Goal: Transaction & Acquisition: Obtain resource

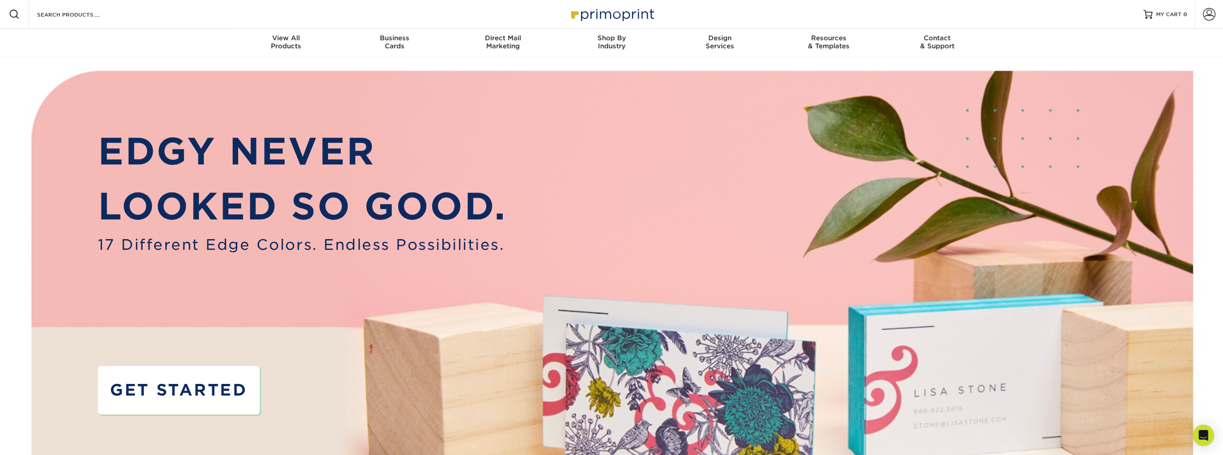
click at [185, 385] on link "GET STARTED" at bounding box center [179, 390] width 162 height 48
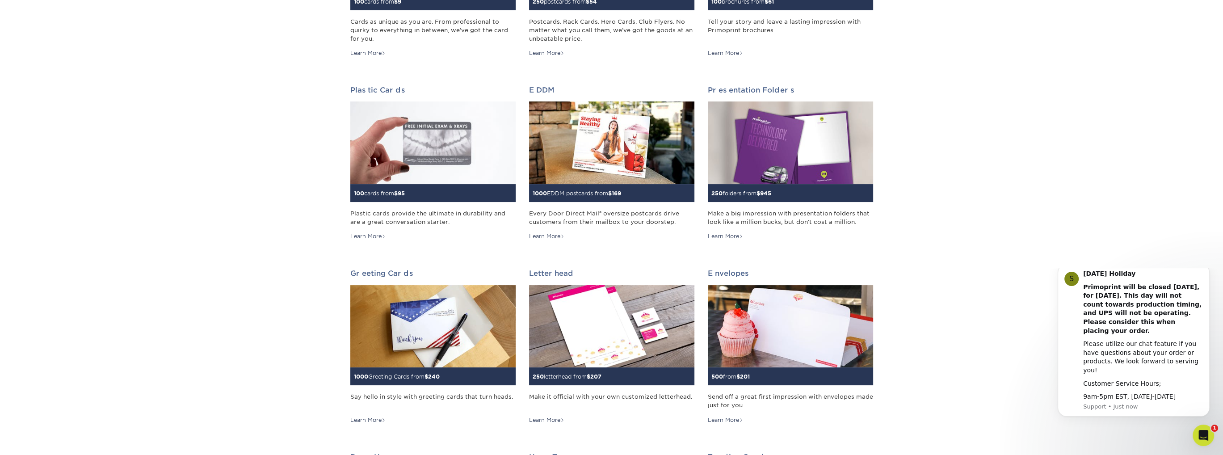
scroll to position [268, 0]
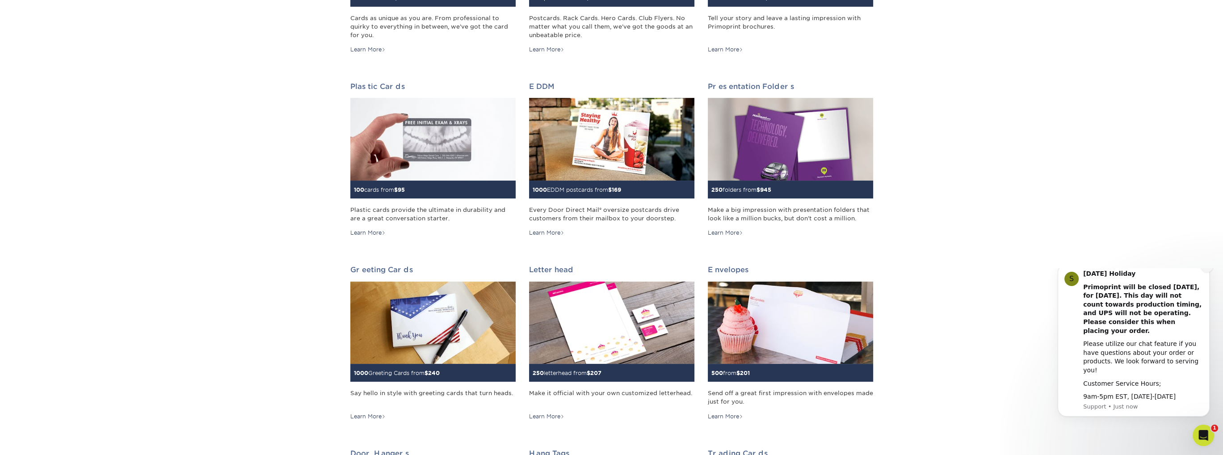
click at [1206, 269] on icon "Dismiss notification" at bounding box center [1206, 266] width 5 height 5
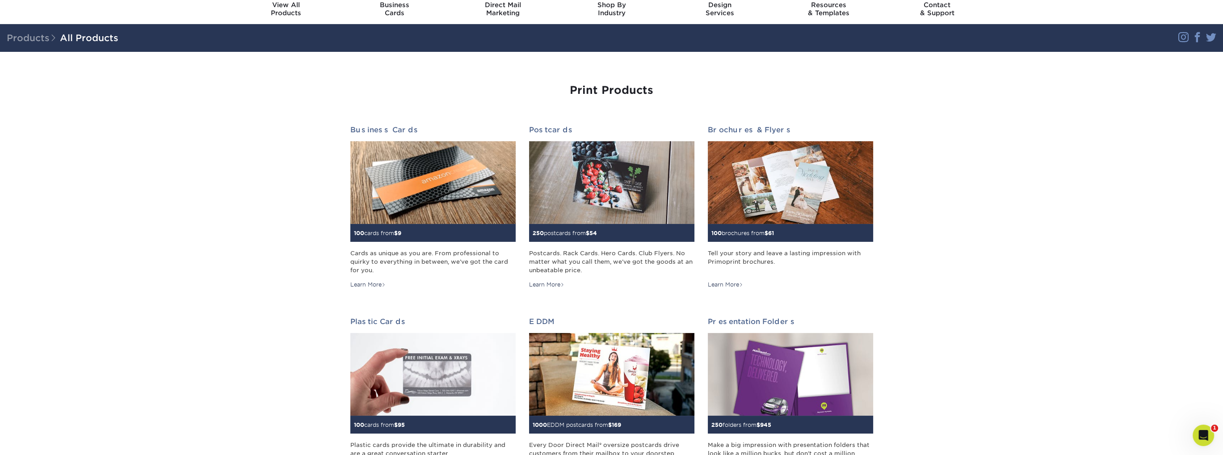
scroll to position [0, 0]
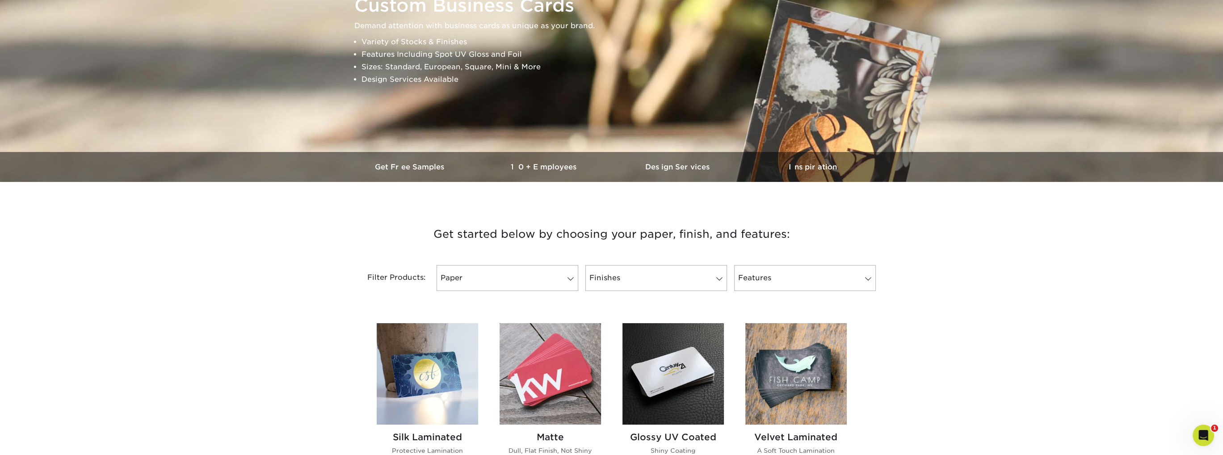
scroll to position [134, 0]
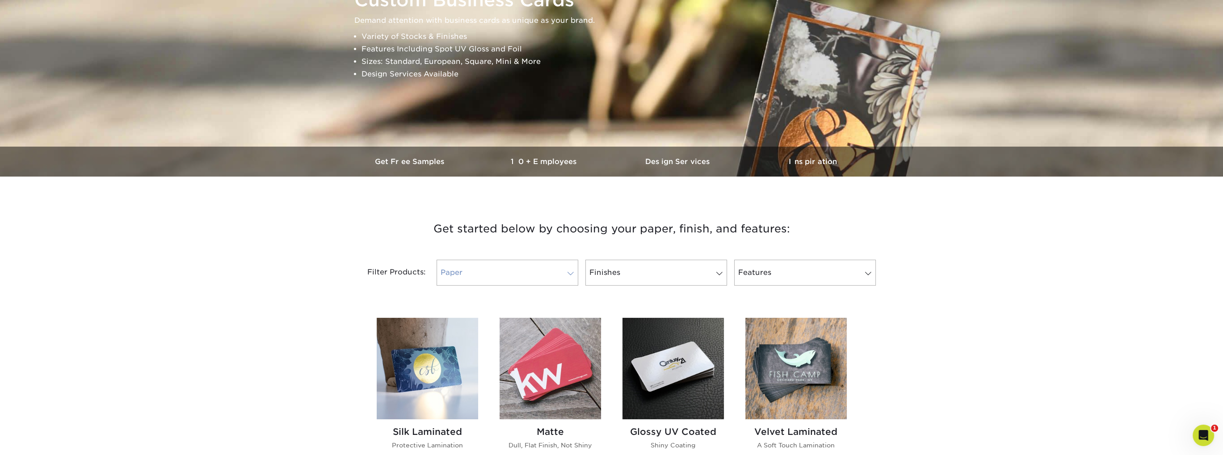
click at [532, 278] on link "Paper" at bounding box center [507, 273] width 142 height 26
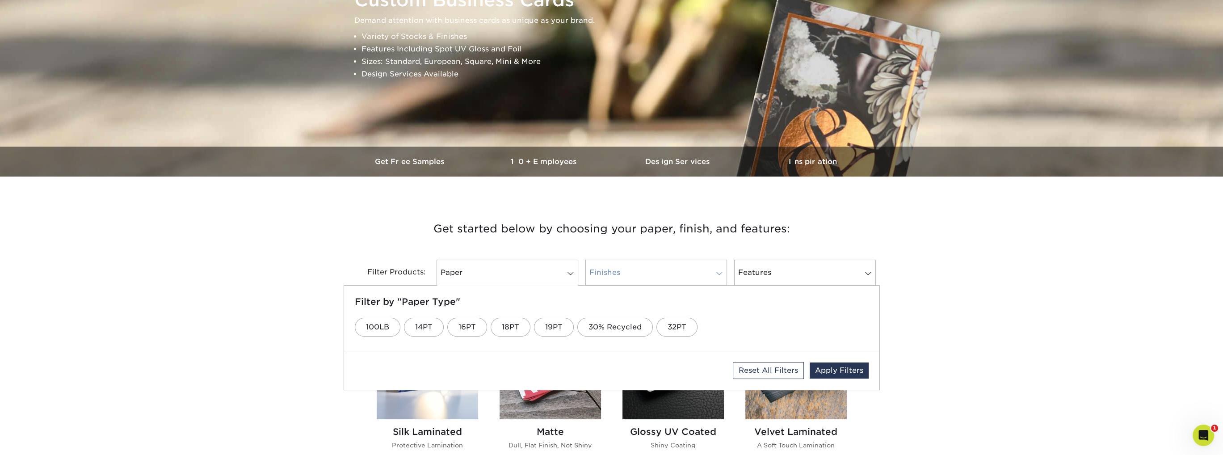
click at [618, 268] on link "Finishes" at bounding box center [656, 273] width 142 height 26
click at [397, 325] on link "Glossy UV" at bounding box center [385, 327] width 61 height 19
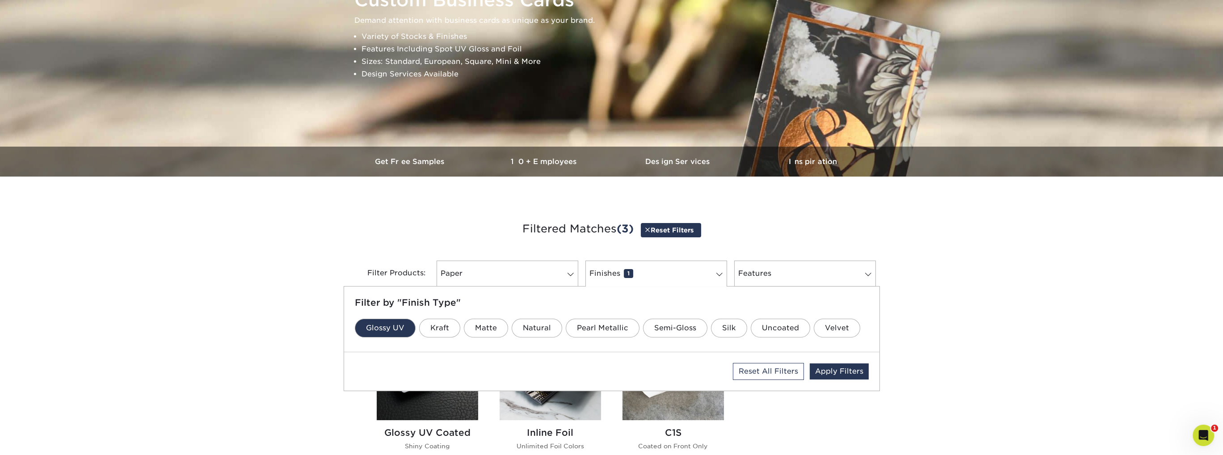
click at [237, 288] on div "Get started below by choosing your paper, finish, and features: Filtered Matche…" at bounding box center [611, 399] width 1223 height 402
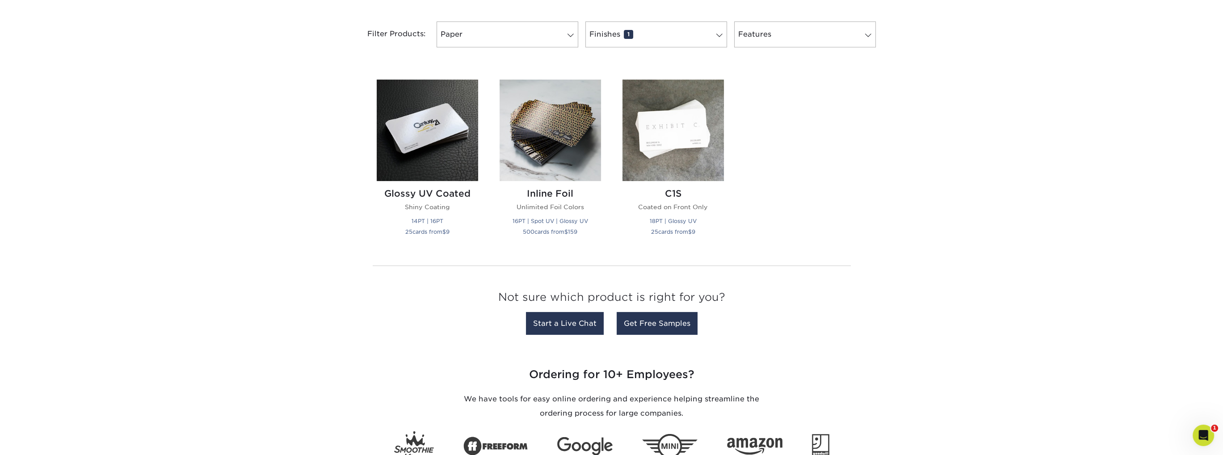
scroll to position [179, 0]
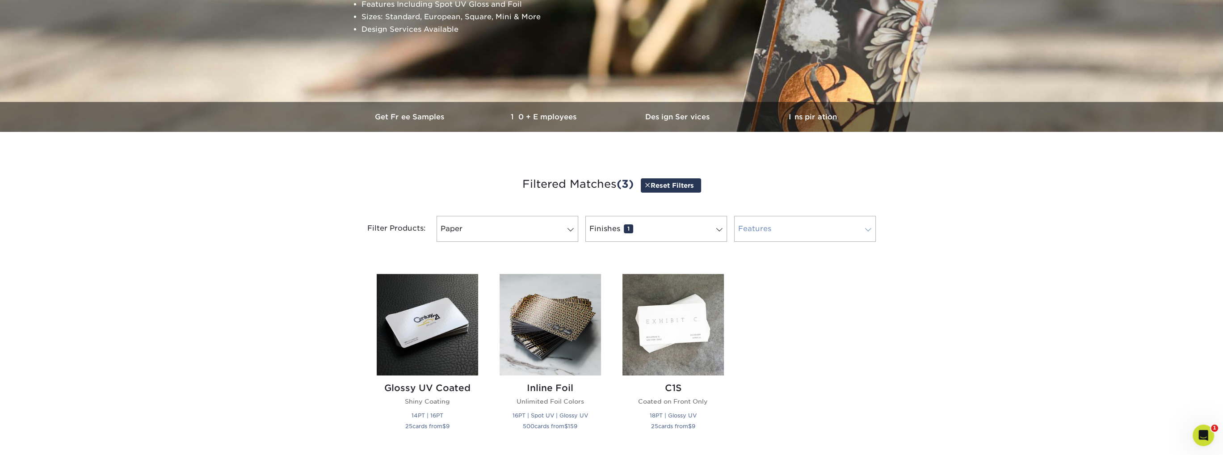
click at [811, 231] on link "Features 0" at bounding box center [805, 229] width 142 height 26
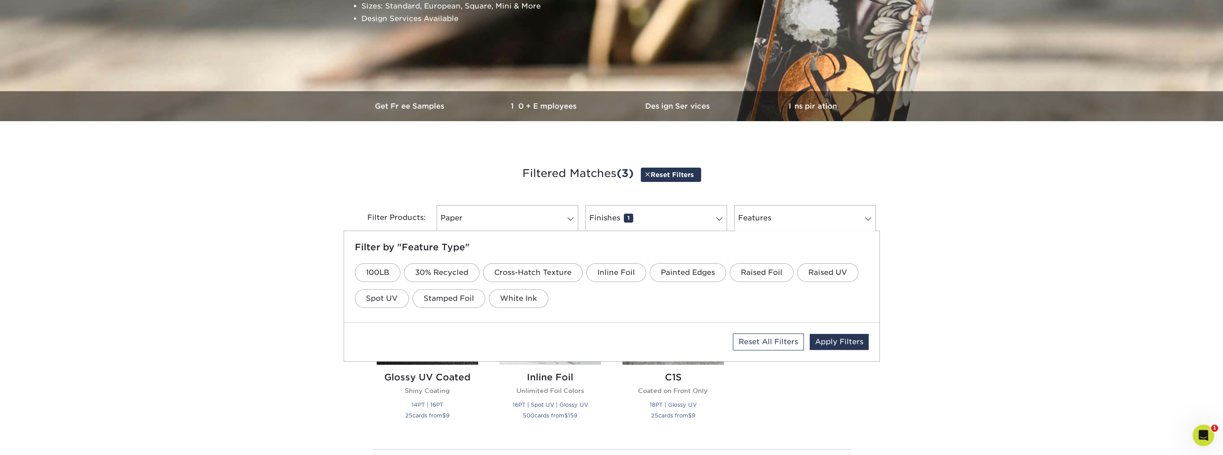
click at [1074, 218] on div "Get started below by choosing your paper, finish, and features: Filtered Matche…" at bounding box center [611, 344] width 1223 height 402
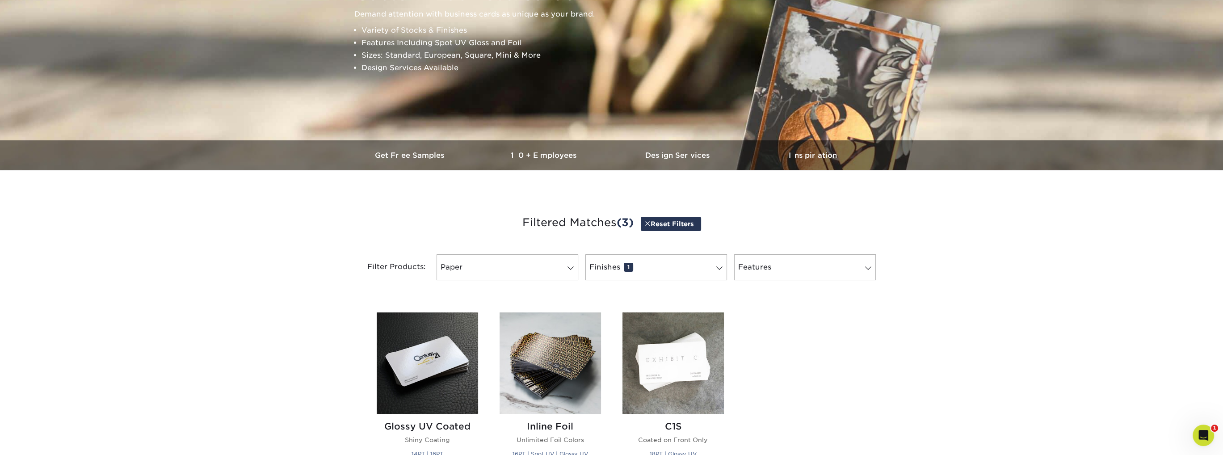
scroll to position [43, 0]
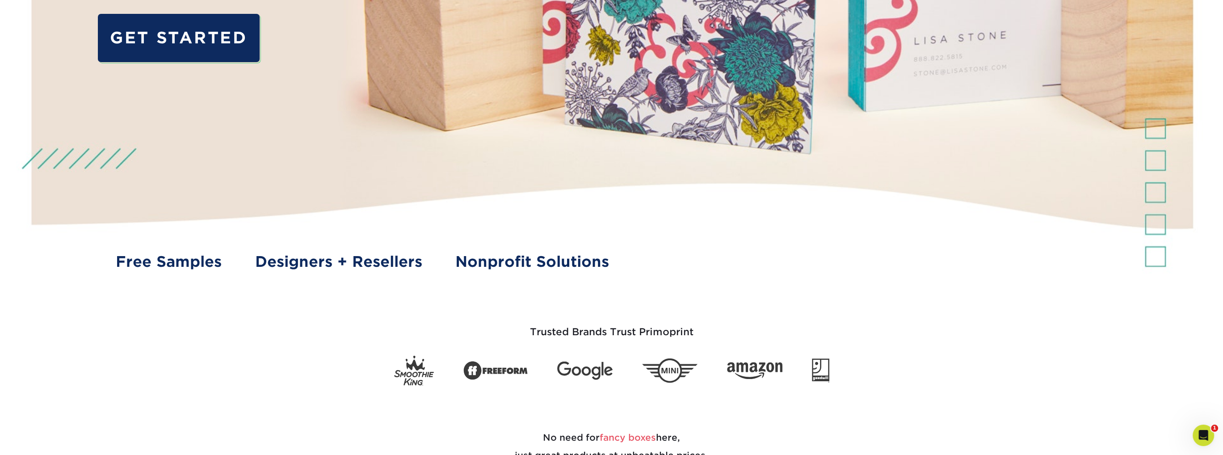
scroll to position [357, 0]
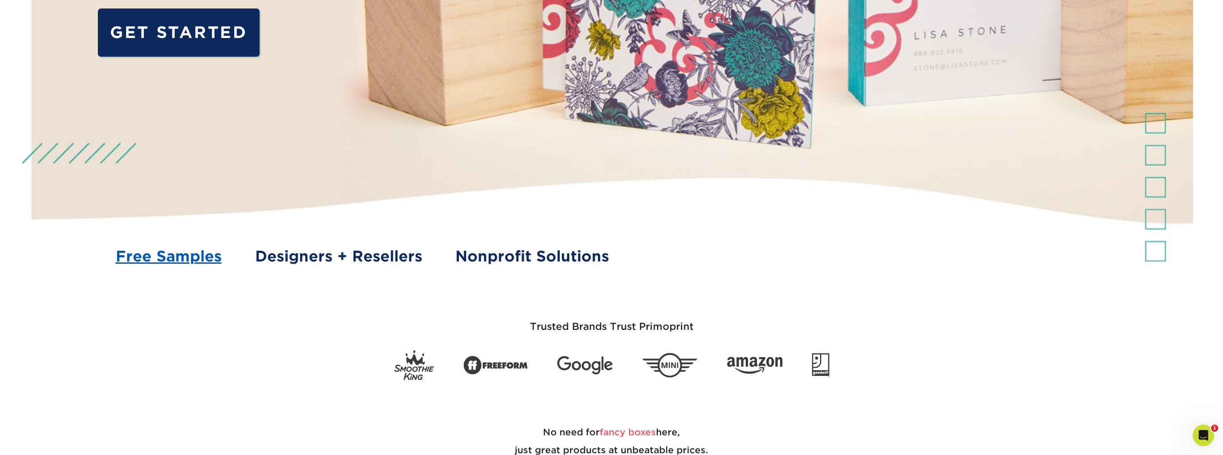
click at [170, 254] on link "Free Samples" at bounding box center [169, 256] width 106 height 22
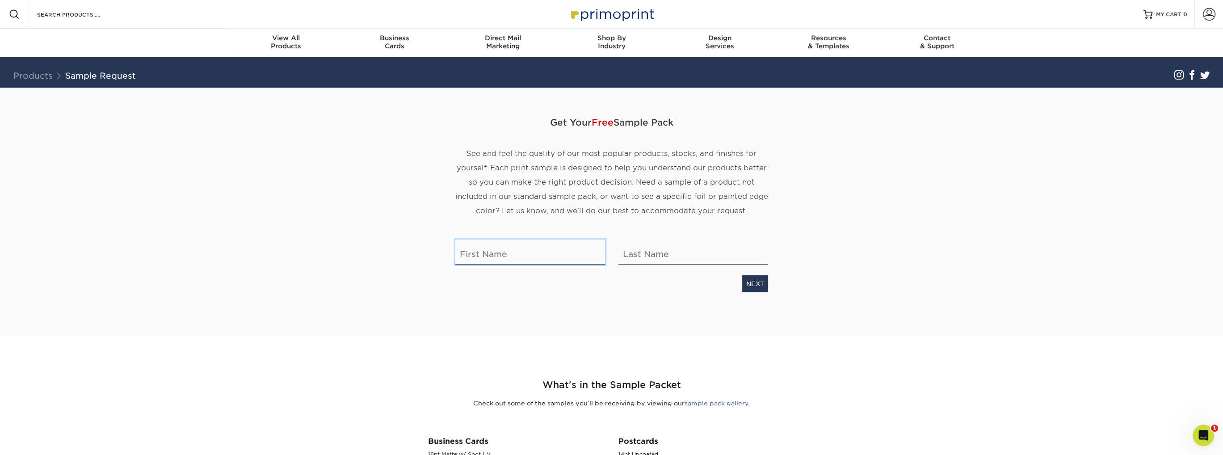
click at [523, 263] on input "text" at bounding box center [530, 251] width 150 height 25
type input "Raikol"
type input "Amaro"
click at [747, 287] on link "NEXT" at bounding box center [755, 283] width 26 height 17
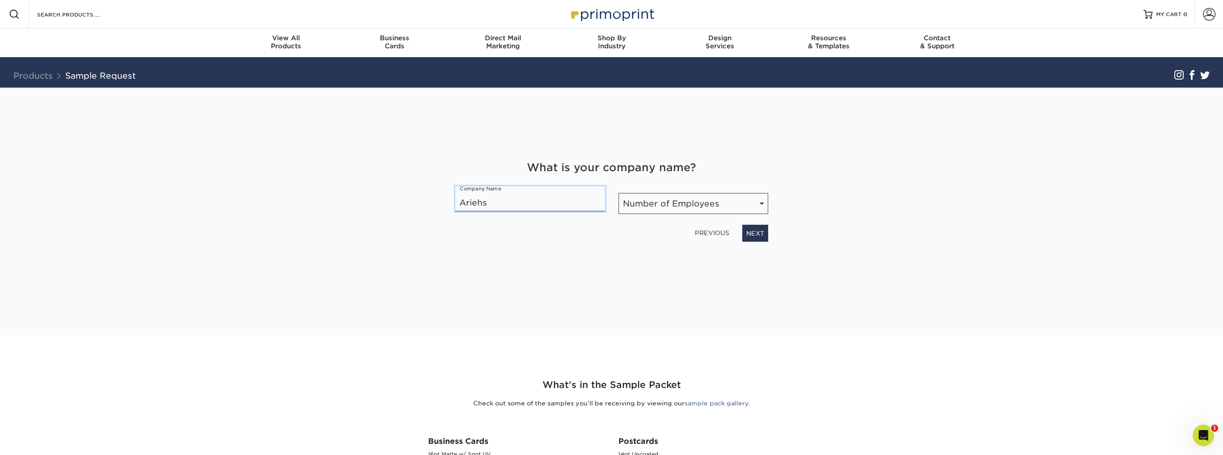
type input "AriehSoft LLC"
click at [666, 204] on select "Number of Employees Self-employed 1-10 employees 11-50 employees 51-200 employe…" at bounding box center [693, 203] width 150 height 21
select select "Self-employed"
click at [618, 193] on select "Number of Employees Self-employed 1-10 employees 11-50 employees 51-200 employe…" at bounding box center [693, 203] width 150 height 21
click at [710, 211] on select "Number of Employees Self-employed 1-10 employees 11-50 employees 51-200 employe…" at bounding box center [693, 203] width 150 height 21
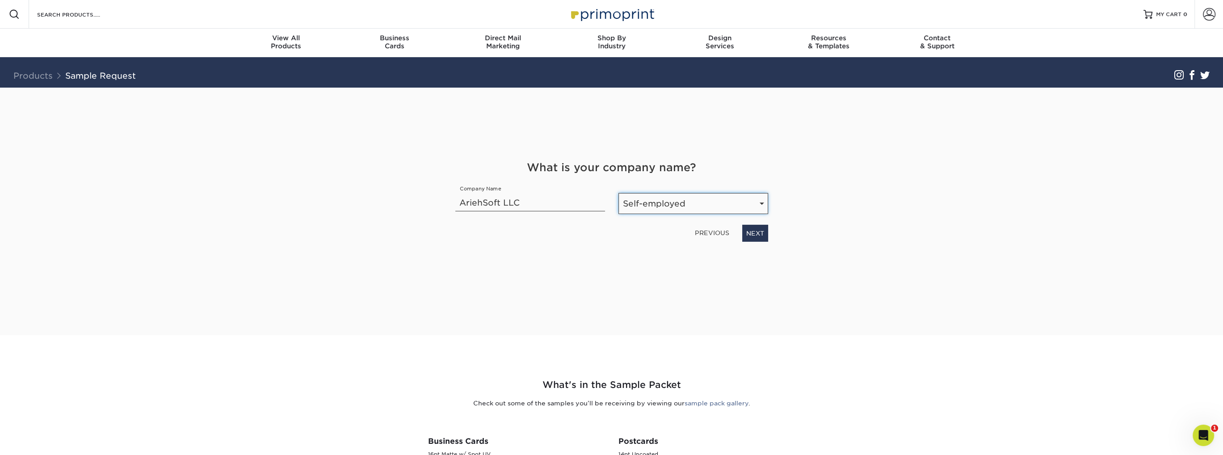
click at [618, 193] on select "Number of Employees Self-employed 1-10 employees 11-50 employees 51-200 employe…" at bounding box center [693, 203] width 150 height 21
click at [754, 236] on link "NEXT" at bounding box center [755, 233] width 26 height 17
click at [594, 203] on select "Select Occupation Agency Automotive Blogger Cleaning Services Construction Educ…" at bounding box center [611, 203] width 313 height 21
select select "Graphic Designer / Freelance"
click at [455, 193] on select "Select Occupation Agency Automotive Blogger Cleaning Services Construction Educ…" at bounding box center [611, 203] width 313 height 21
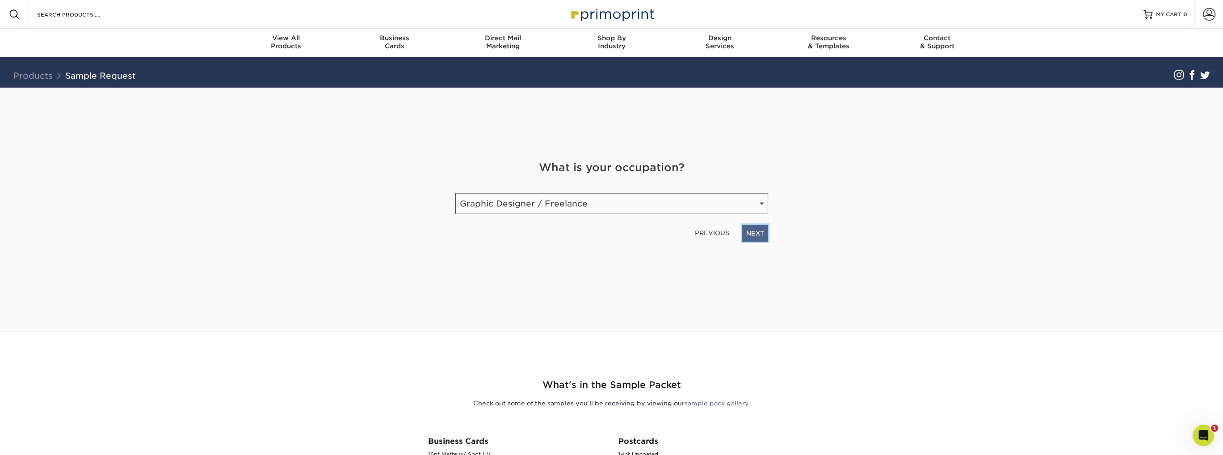
click at [755, 235] on link "NEXT" at bounding box center [755, 233] width 26 height 17
click at [528, 206] on input "email" at bounding box center [557, 200] width 204 height 25
type input "raikol@ariehsoft.com"
drag, startPoint x: 704, startPoint y: 201, endPoint x: 692, endPoint y: 206, distance: 12.9
click at [692, 206] on input "5618711556" at bounding box center [719, 200] width 95 height 25
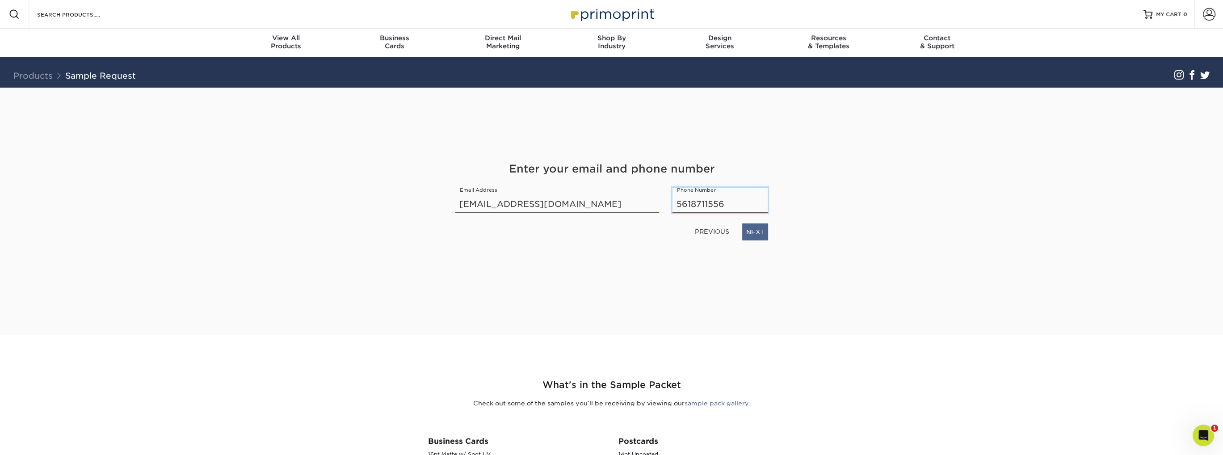
type input "5618711556"
click at [756, 230] on link "NEXT" at bounding box center [755, 231] width 26 height 17
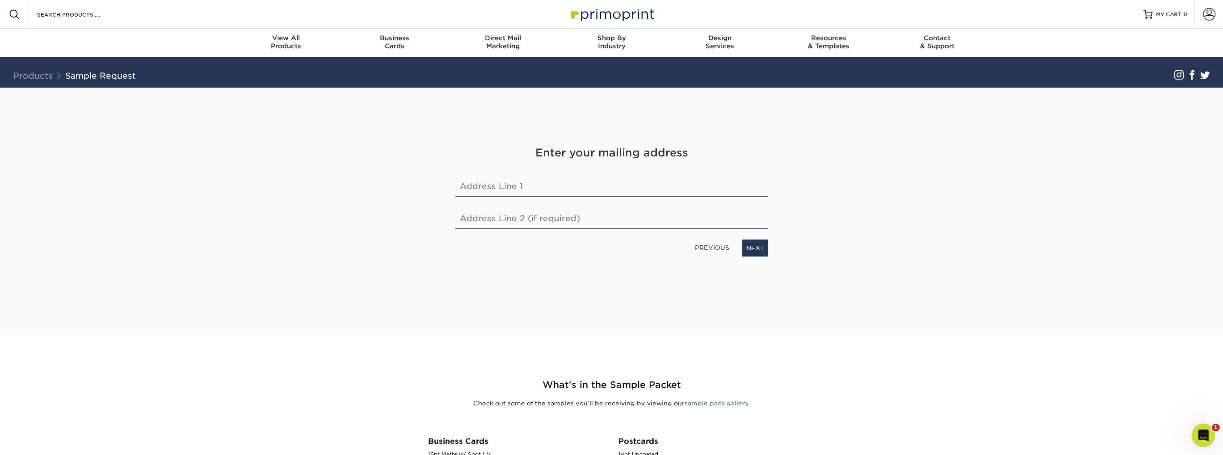
click at [1200, 435] on icon "Open Intercom Messenger" at bounding box center [1202, 433] width 6 height 7
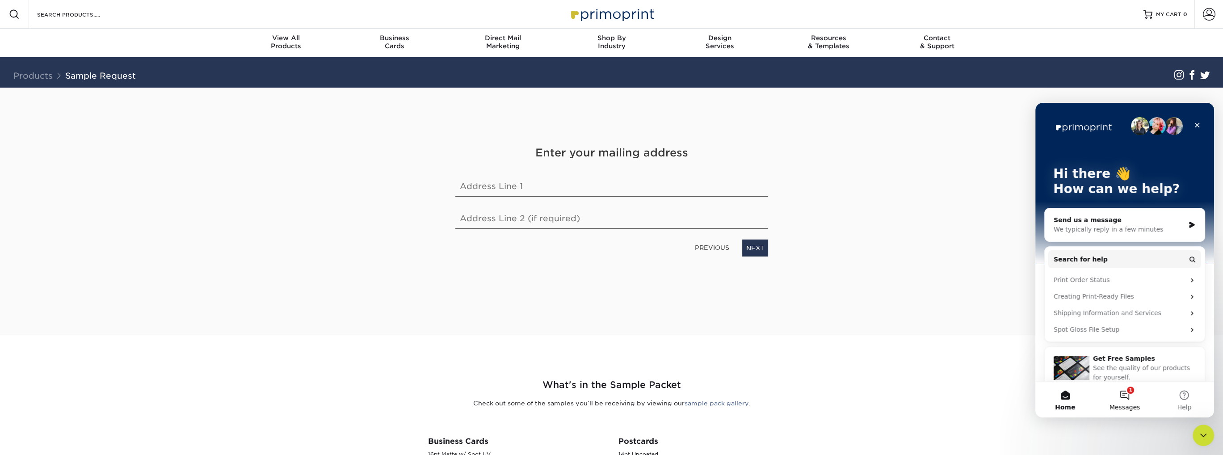
click at [1125, 406] on span "Messages" at bounding box center [1124, 407] width 31 height 6
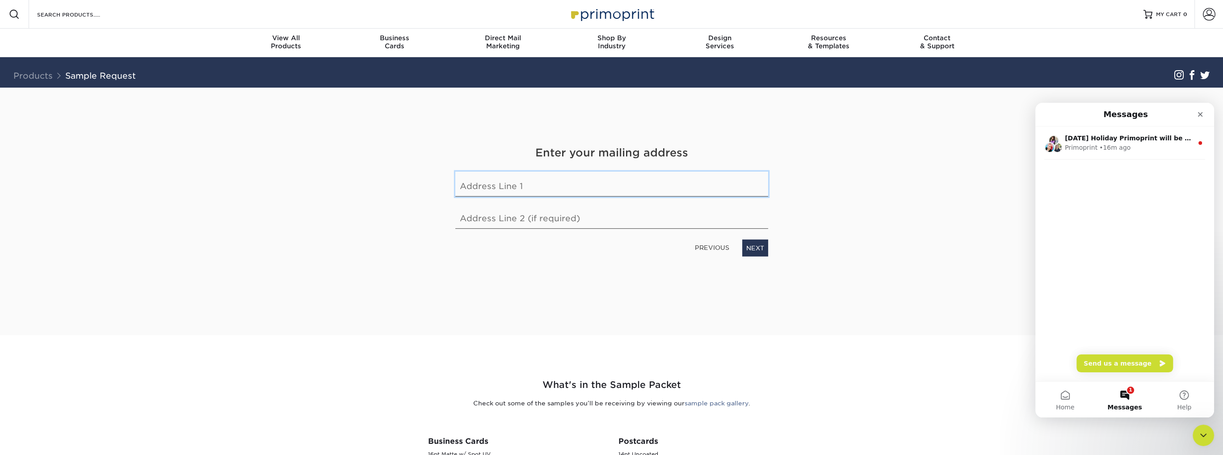
click at [542, 191] on input "text" at bounding box center [611, 184] width 313 height 25
type input "1218 Madrid Street"
click at [533, 212] on input "text" at bounding box center [611, 216] width 313 height 25
click at [736, 311] on div "Get Your Free Sample Pack See and feel the quality of our most popular products…" at bounding box center [611, 201] width 313 height 226
click at [630, 187] on input "1218 Madrid Street" at bounding box center [611, 184] width 313 height 25
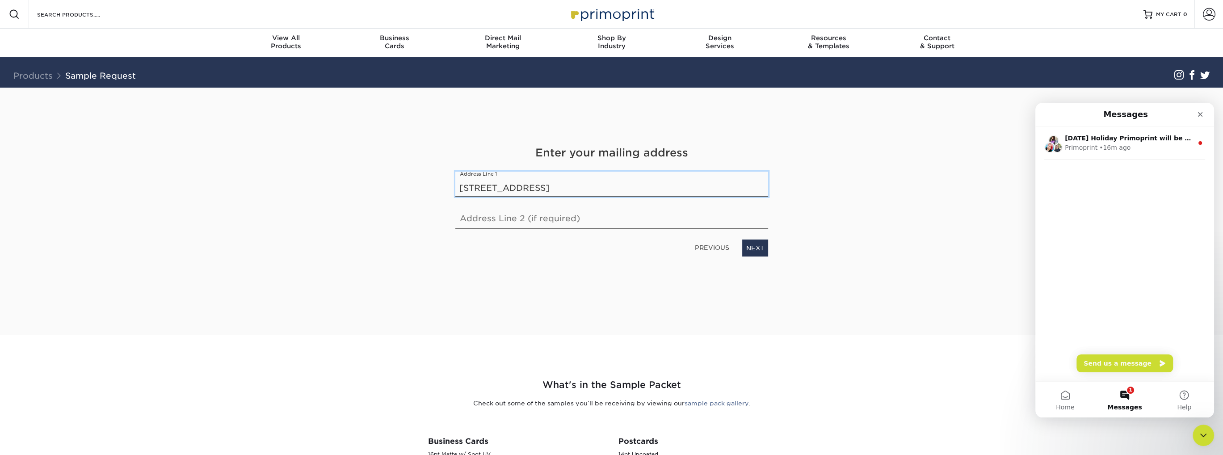
click at [630, 187] on input "1218 Madrid Street" at bounding box center [611, 184] width 313 height 25
click at [755, 247] on link "NEXT" at bounding box center [755, 247] width 26 height 17
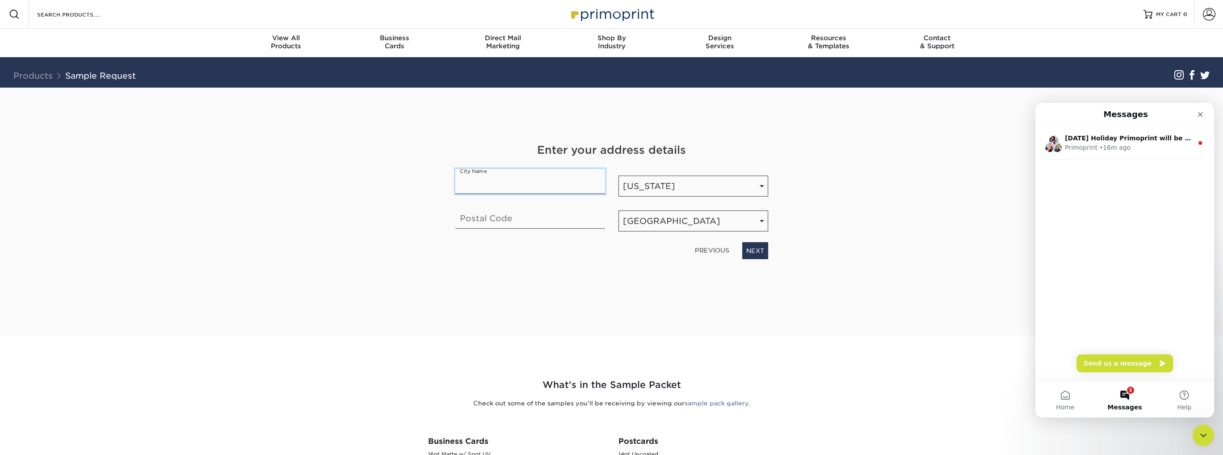
click at [535, 187] on input "text" at bounding box center [530, 181] width 150 height 25
type input "CORAL GABLES"
type input "33134"
click at [751, 248] on link "NEXT" at bounding box center [755, 250] width 26 height 17
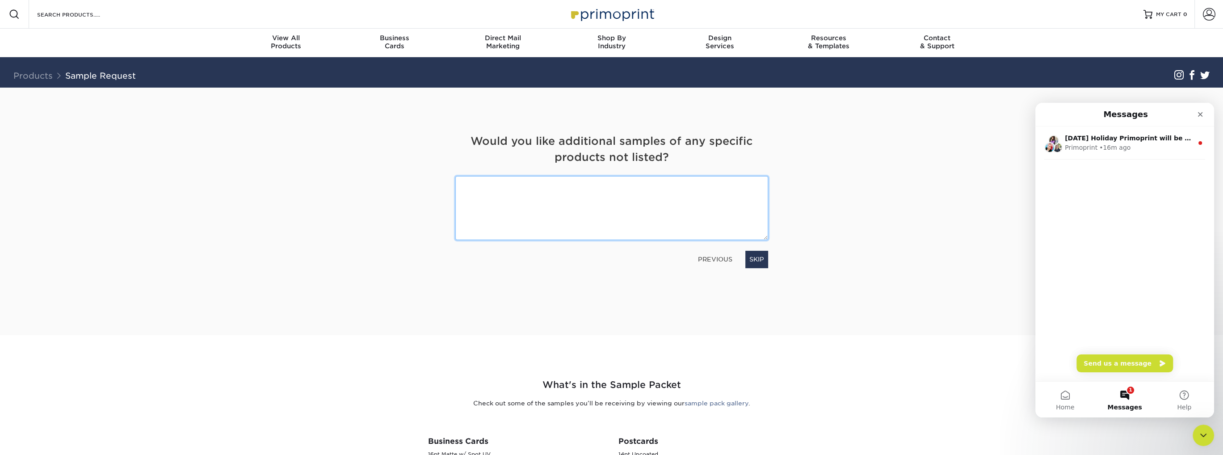
click at [707, 220] on textarea at bounding box center [611, 208] width 313 height 64
click at [633, 185] on textarea "send me your most premium business card options. I'm" at bounding box center [611, 208] width 313 height 64
click at [490, 184] on textarea "send me your most premium business card options. I'm" at bounding box center [611, 208] width 313 height 64
click at [635, 185] on textarea "send me your most premium business card options. I'm" at bounding box center [611, 208] width 313 height 64
drag, startPoint x: 644, startPoint y: 183, endPoint x: 664, endPoint y: 181, distance: 20.1
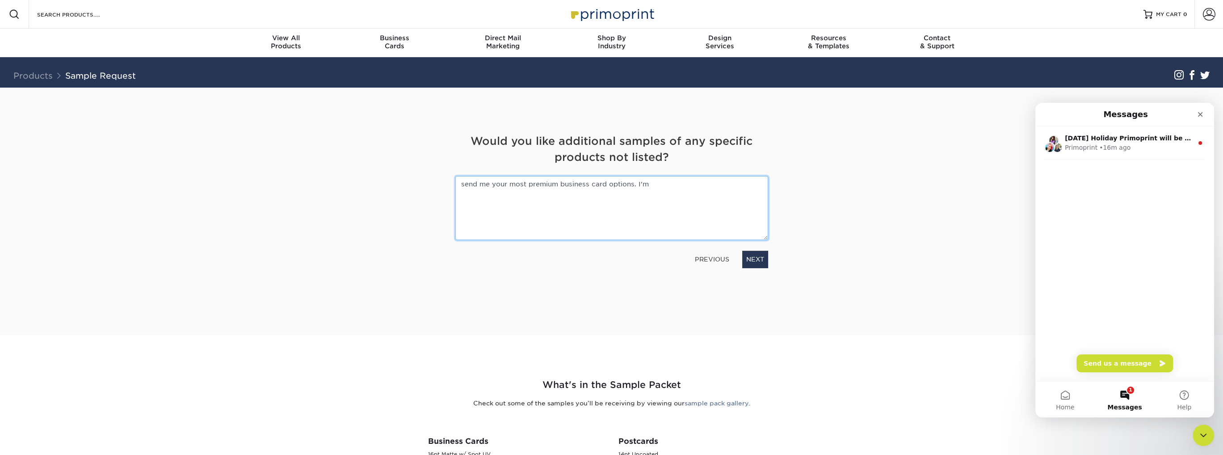
click at [664, 181] on textarea "send me your most premium business card options. I'm" at bounding box center [611, 208] width 313 height 64
type textarea "send me your most premium business card options."
click at [760, 263] on link "NEXT" at bounding box center [755, 259] width 26 height 17
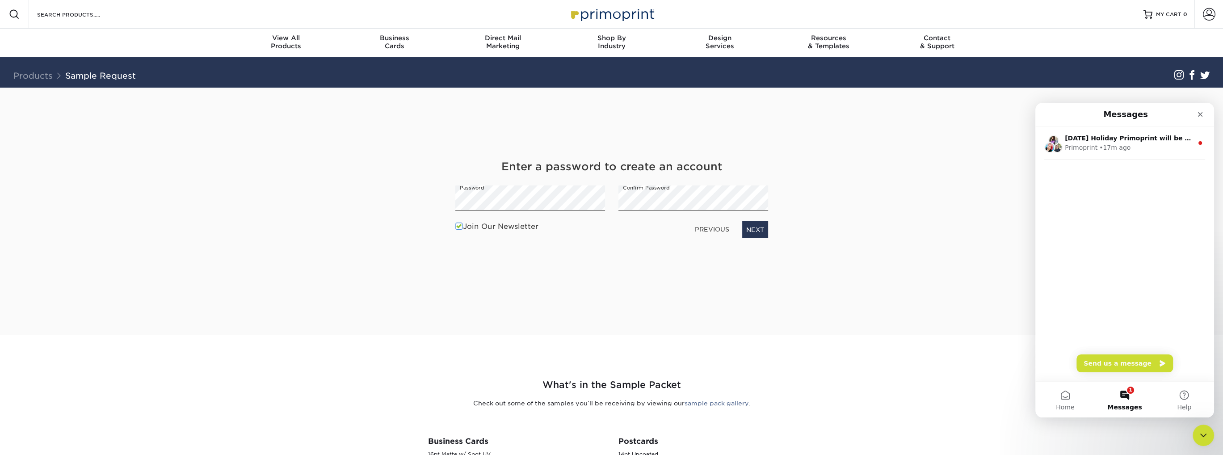
click at [459, 229] on span at bounding box center [459, 226] width 8 height 8
click at [0, 0] on input "Join Our Newsletter" at bounding box center [0, 0] width 0 height 0
click at [765, 227] on link "NEXT" at bounding box center [755, 229] width 26 height 17
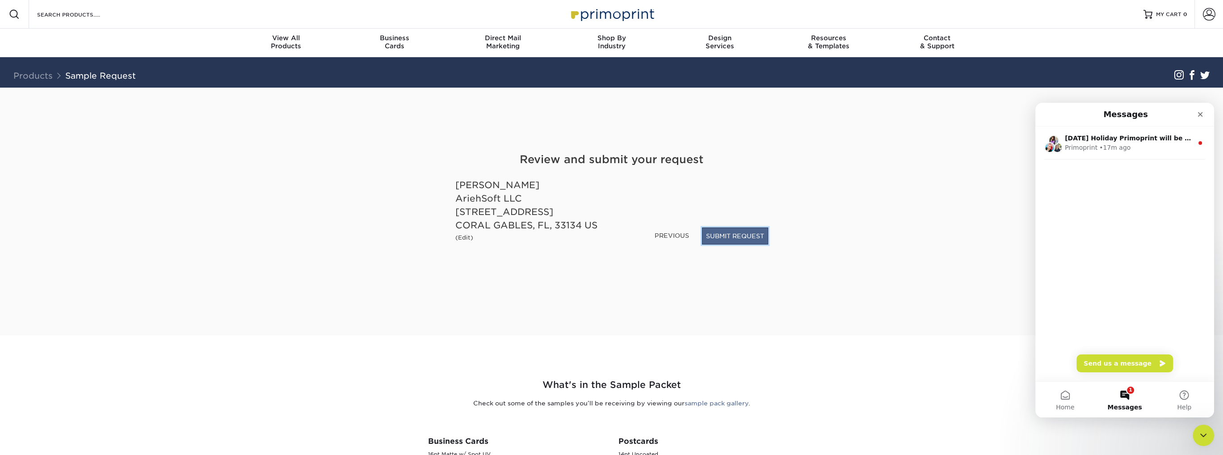
click at [733, 235] on button "SUBMIT REQUEST" at bounding box center [735, 235] width 66 height 17
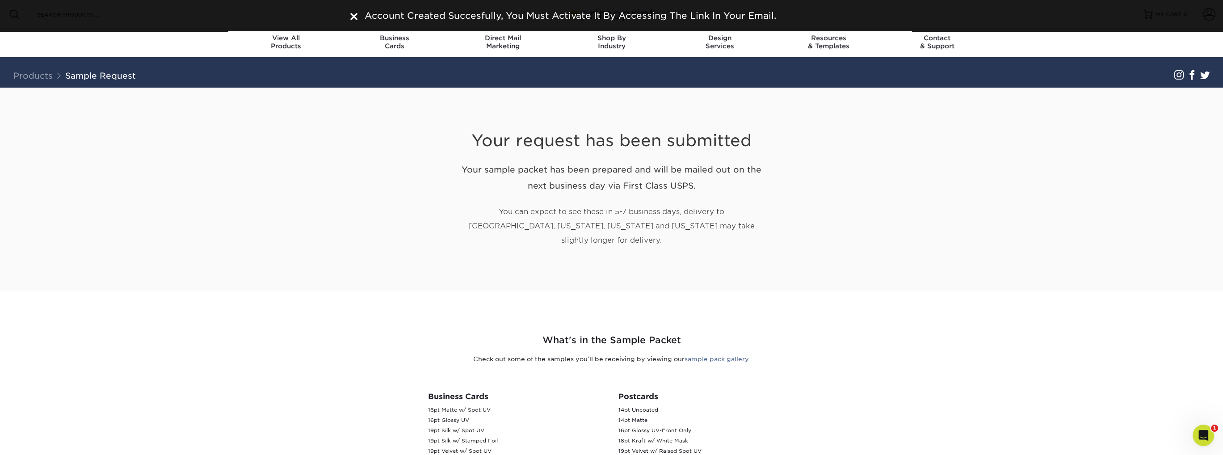
drag, startPoint x: 624, startPoint y: 208, endPoint x: 744, endPoint y: 227, distance: 122.2
click at [744, 227] on p "You can expect to see these in 5-7 business days, delivery to [GEOGRAPHIC_DATA]…" at bounding box center [611, 226] width 313 height 43
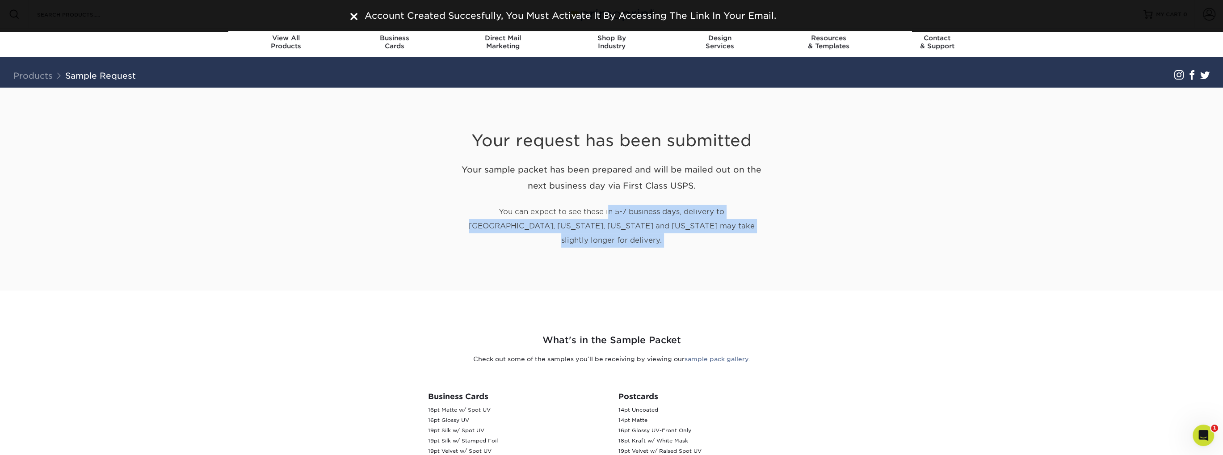
click at [744, 227] on p "You can expect to see these in 5-7 business days, delivery to [GEOGRAPHIC_DATA]…" at bounding box center [611, 226] width 313 height 43
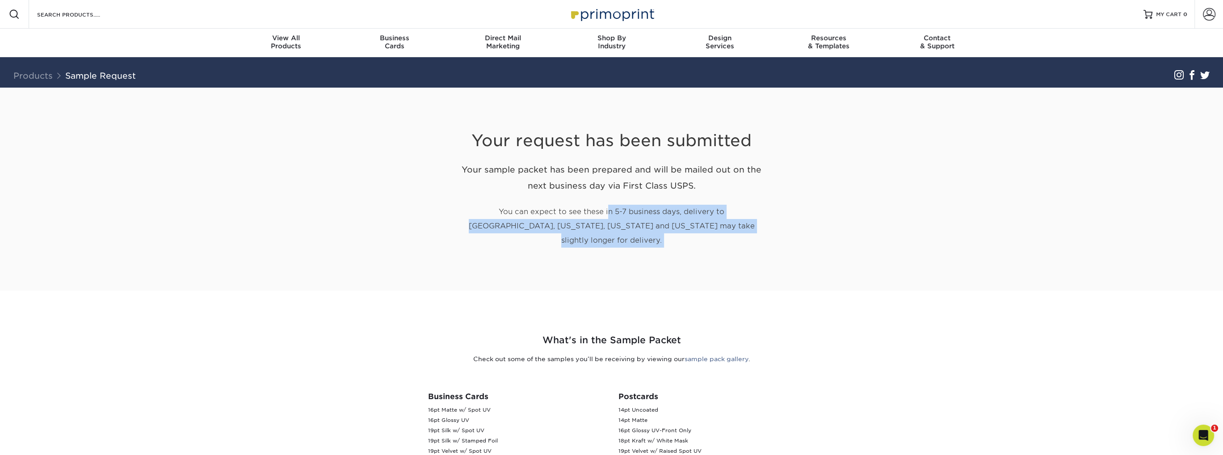
drag, startPoint x: 470, startPoint y: 141, endPoint x: 724, endPoint y: 183, distance: 257.7
click at [724, 183] on div "Your request has been submitted Your sample packet has been prepared and will b…" at bounding box center [611, 179] width 313 height 182
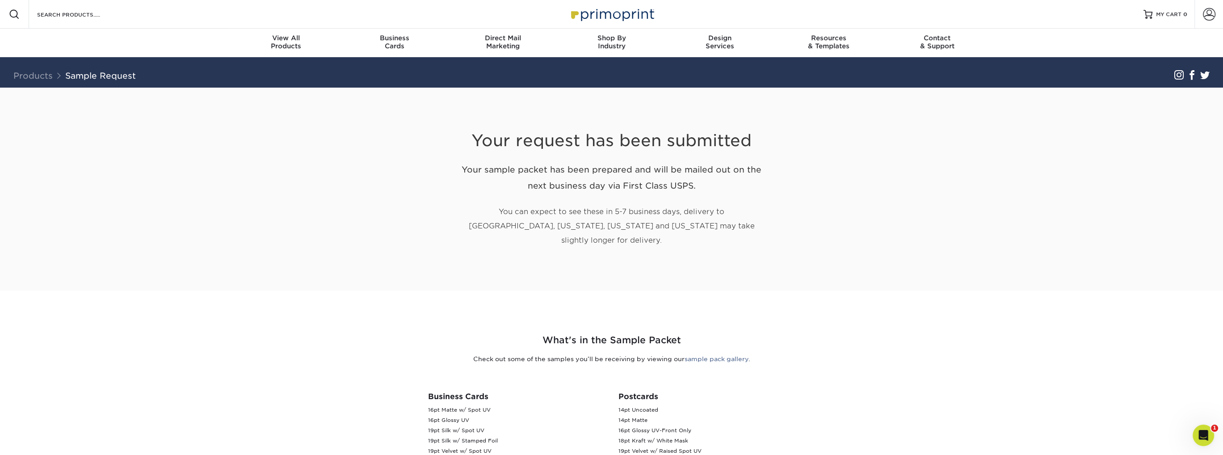
click at [958, 211] on section "Your request has been submitted Your sample packet has been prepared and will b…" at bounding box center [611, 189] width 1223 height 203
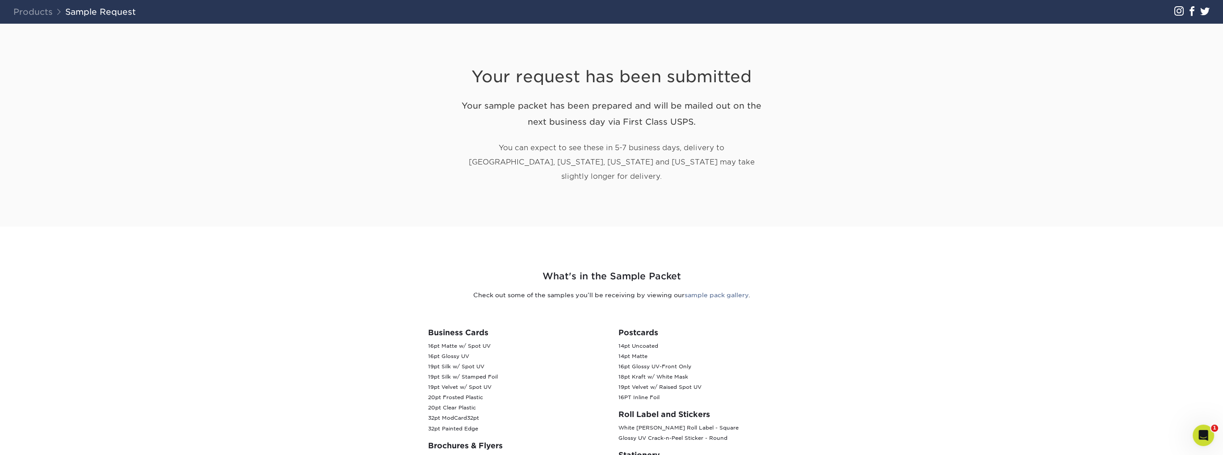
scroll to position [63, 0]
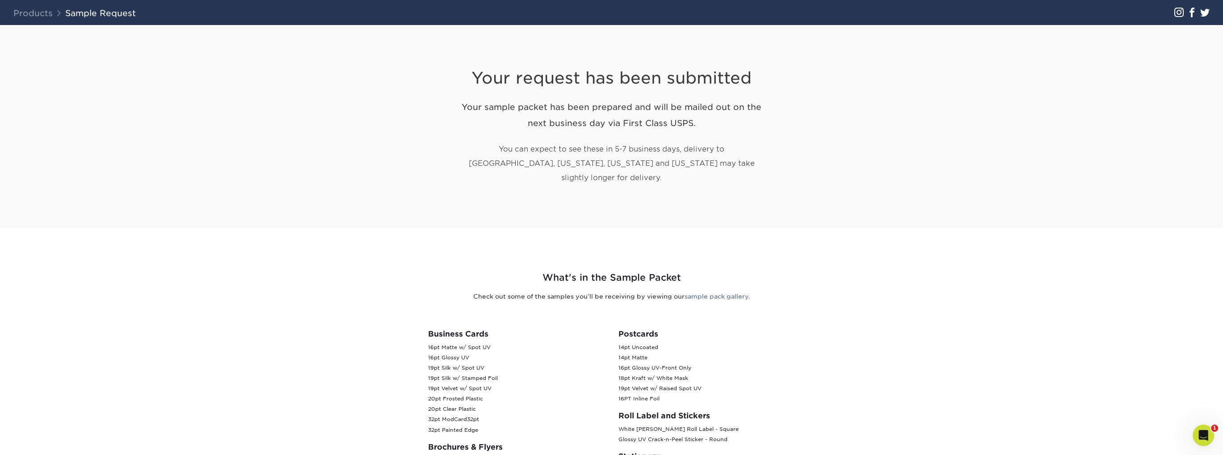
drag, startPoint x: 454, startPoint y: 371, endPoint x: 488, endPoint y: 416, distance: 56.5
click at [488, 416] on p "16pt Matte w/ Spot UV 16pt Glossy UV 19pt Silk w/ Spot UV 19pt Silk w/ Stamped …" at bounding box center [516, 388] width 177 height 93
click at [446, 368] on p "16pt Matte w/ Spot UV 16pt Glossy UV 19pt Silk w/ Spot UV 19pt Silk w/ Stamped …" at bounding box center [516, 388] width 177 height 93
drag, startPoint x: 425, startPoint y: 330, endPoint x: 487, endPoint y: 415, distance: 105.3
click at [487, 415] on div "Business Cards 16pt Matte w/ Spot UV 16pt Glossy UV 19pt Silk w/ Spot UV 19pt S…" at bounding box center [516, 425] width 190 height 193
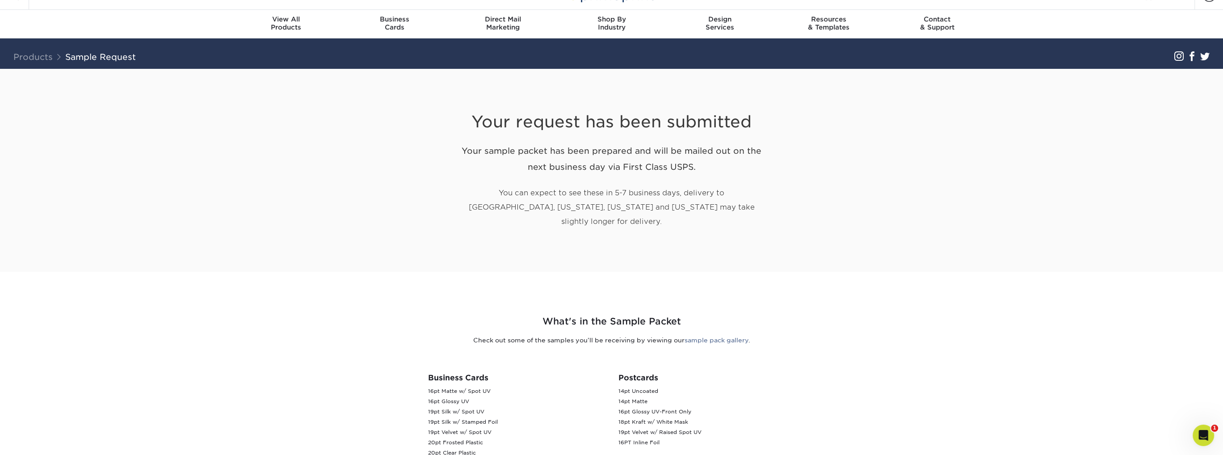
scroll to position [0, 0]
